Goal: Navigation & Orientation: Find specific page/section

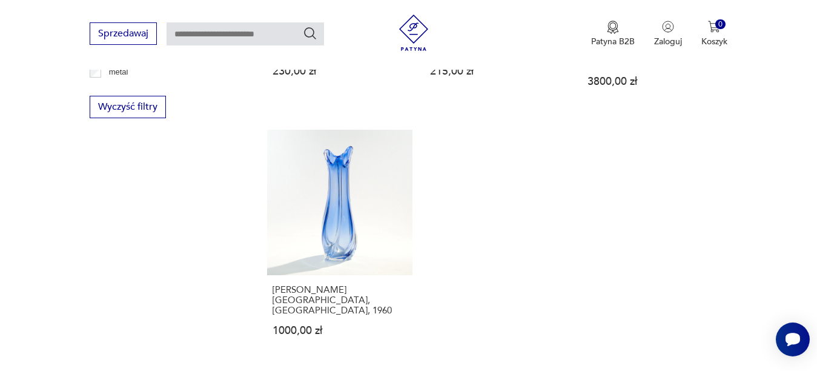
scroll to position [1715, 0]
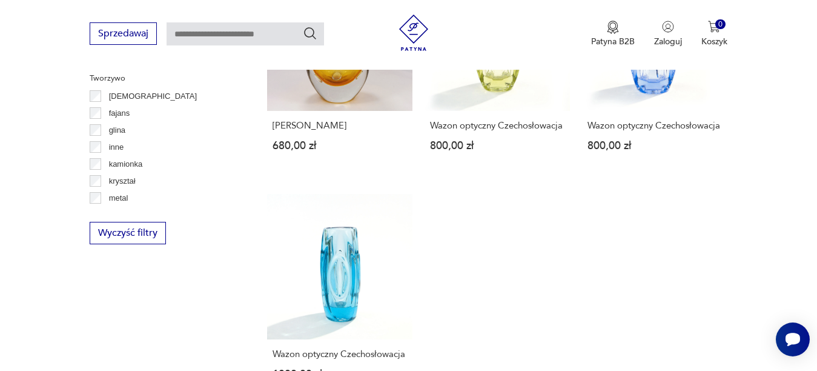
scroll to position [1715, 0]
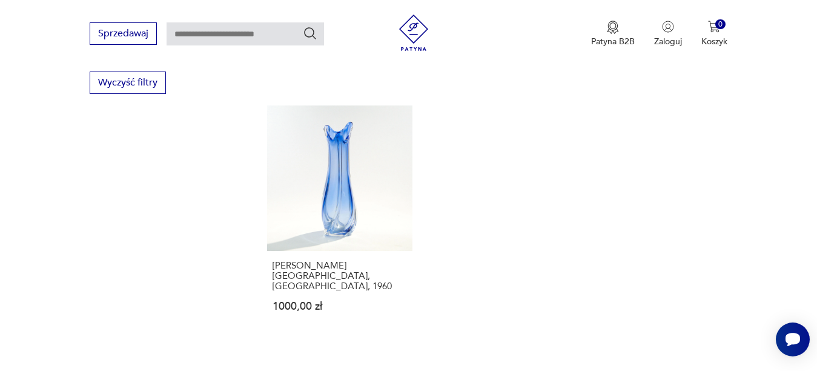
scroll to position [1775, 0]
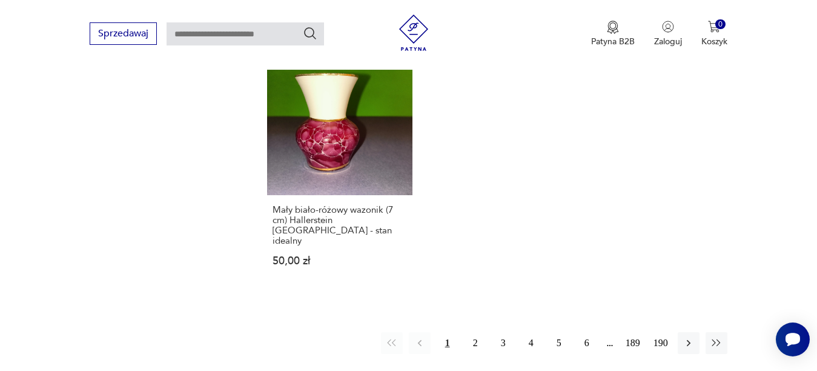
scroll to position [320, 0]
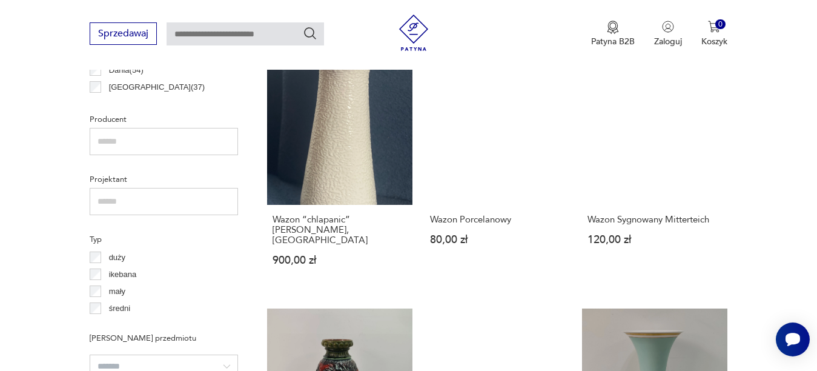
scroll to position [926, 0]
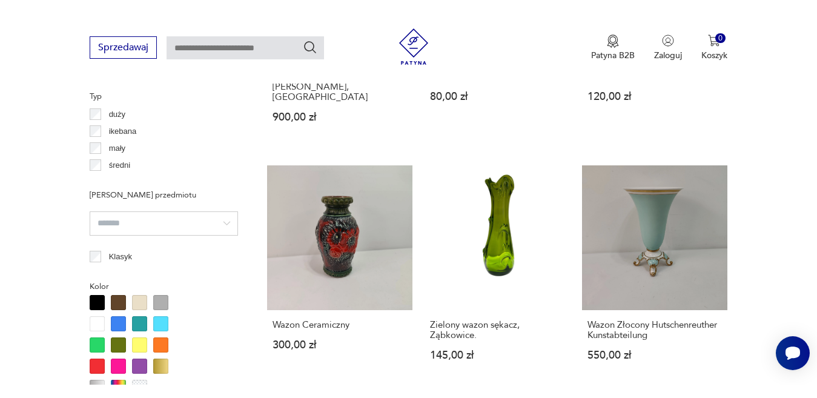
scroll to position [320, 0]
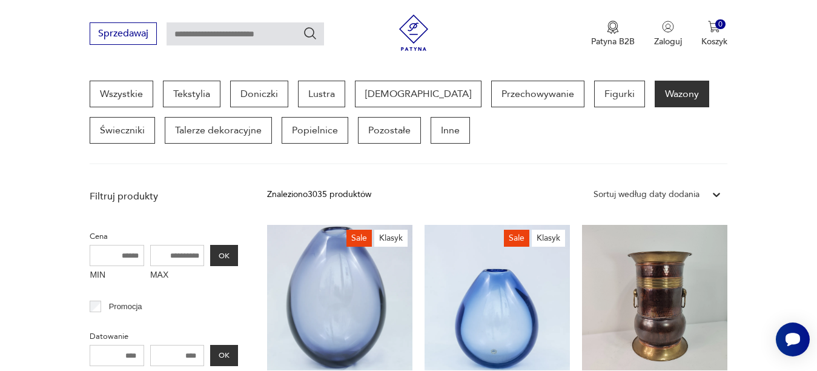
click at [772, 101] on section "Wszystkie Tekstylia Doniczki Lustra [DEMOGRAPHIC_DATA] Przechowywanie Figurki W…" at bounding box center [408, 123] width 817 height 84
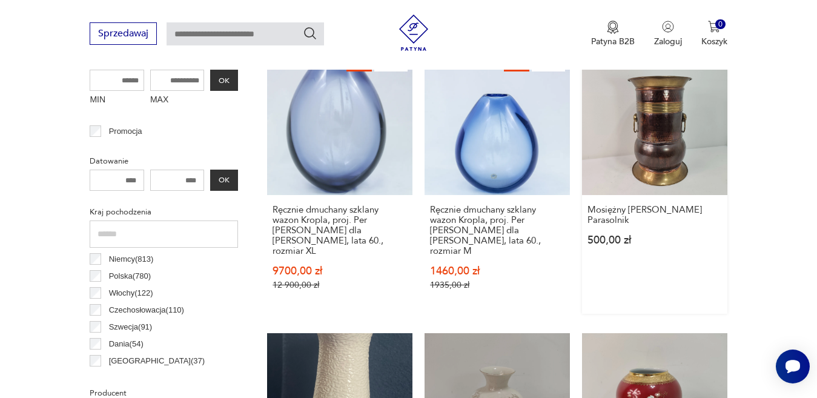
scroll to position [502, 0]
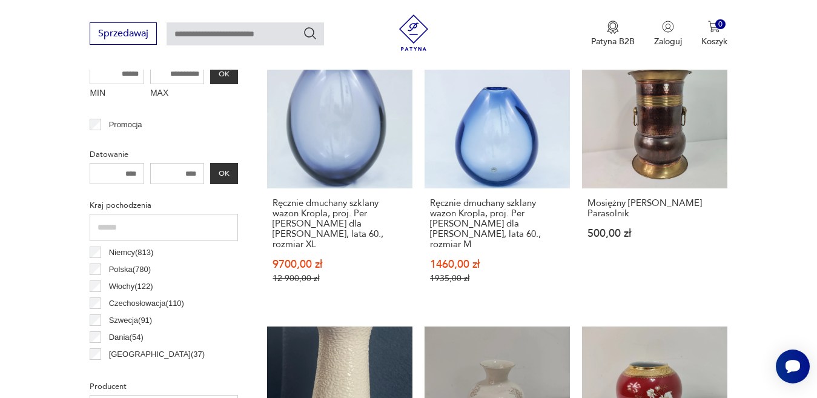
scroll to position [320, 0]
